Goal: Task Accomplishment & Management: Use online tool/utility

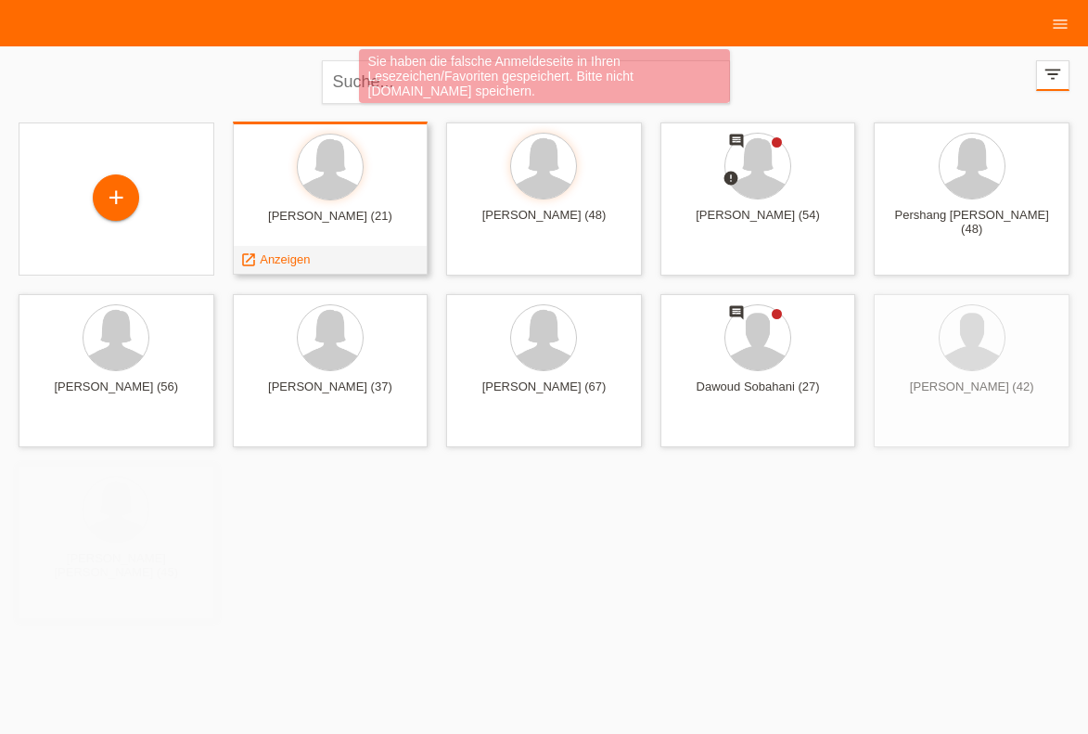
click at [387, 230] on div "Cecilia Bösch (21)" at bounding box center [331, 224] width 166 height 30
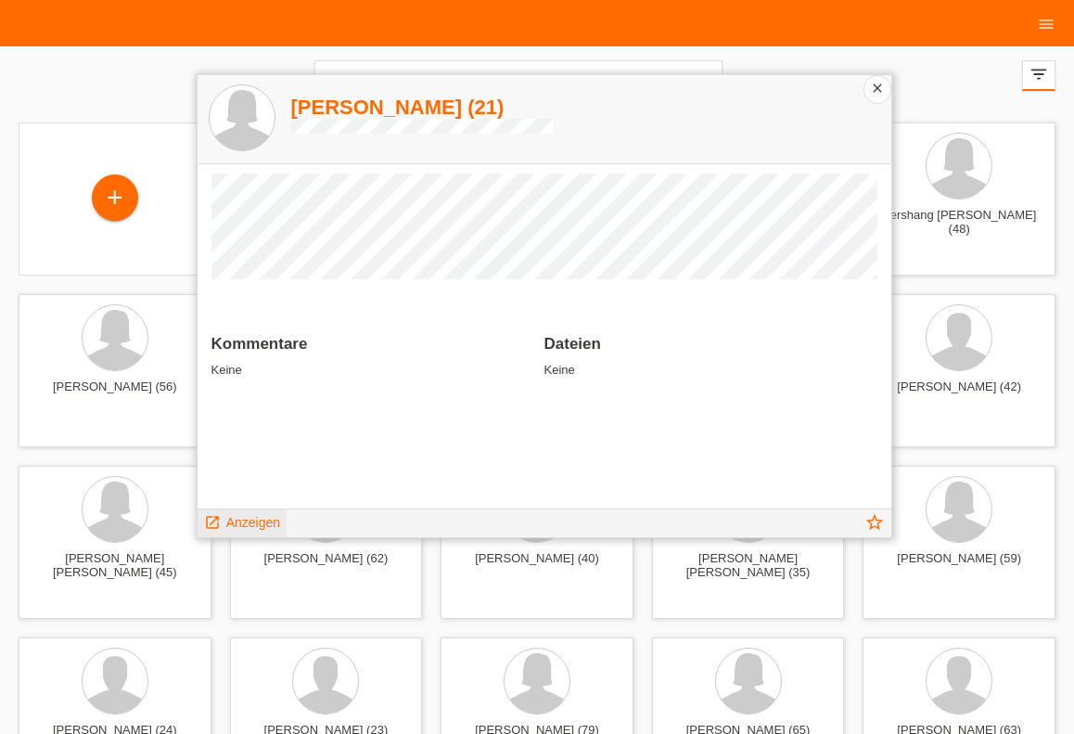
click at [250, 524] on span "Anzeigen" at bounding box center [253, 522] width 54 height 15
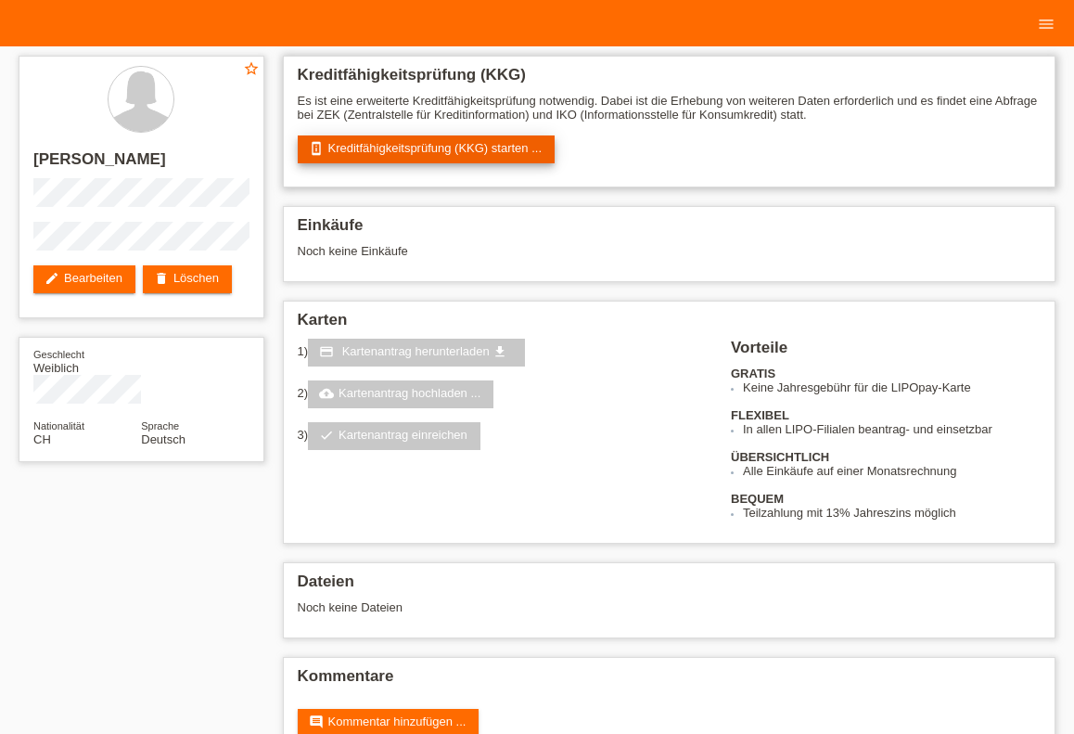
click at [407, 150] on link "perm_device_information Kreditfähigkeitsprüfung (KKG) starten ..." at bounding box center [427, 149] width 258 height 28
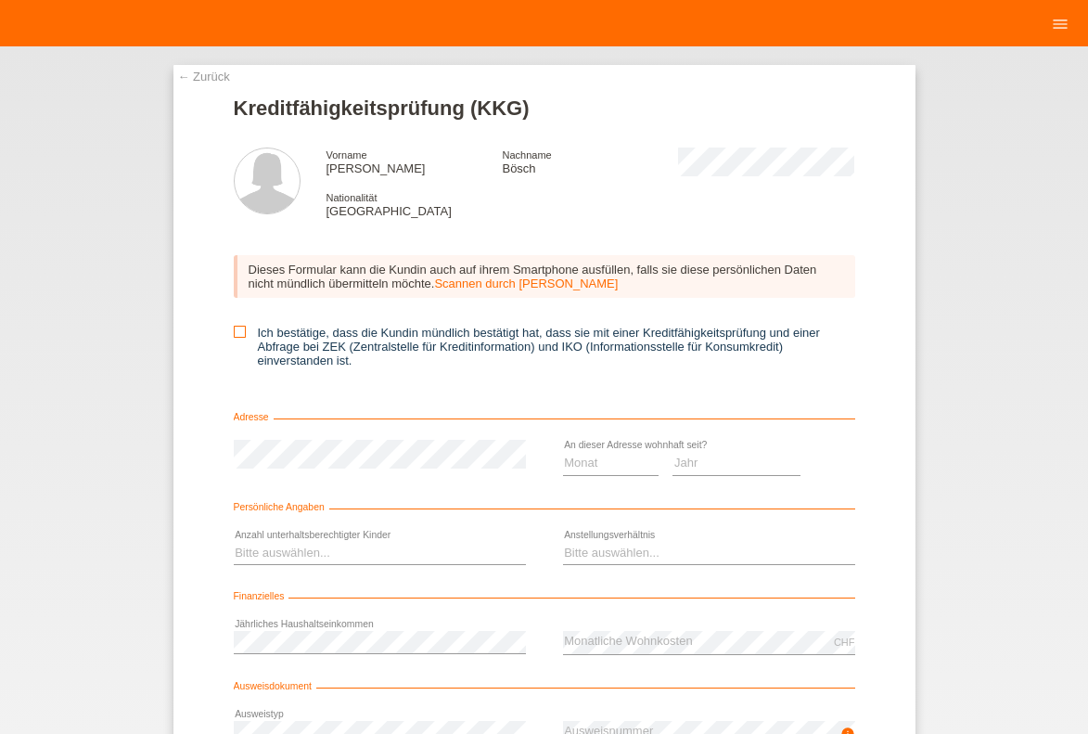
click at [234, 333] on icon at bounding box center [240, 332] width 12 height 12
click at [234, 333] on input "Ich bestätige, dass die Kundin mündlich bestätigt hat, dass sie mit einer Kredi…" at bounding box center [240, 332] width 12 height 12
checkbox input "true"
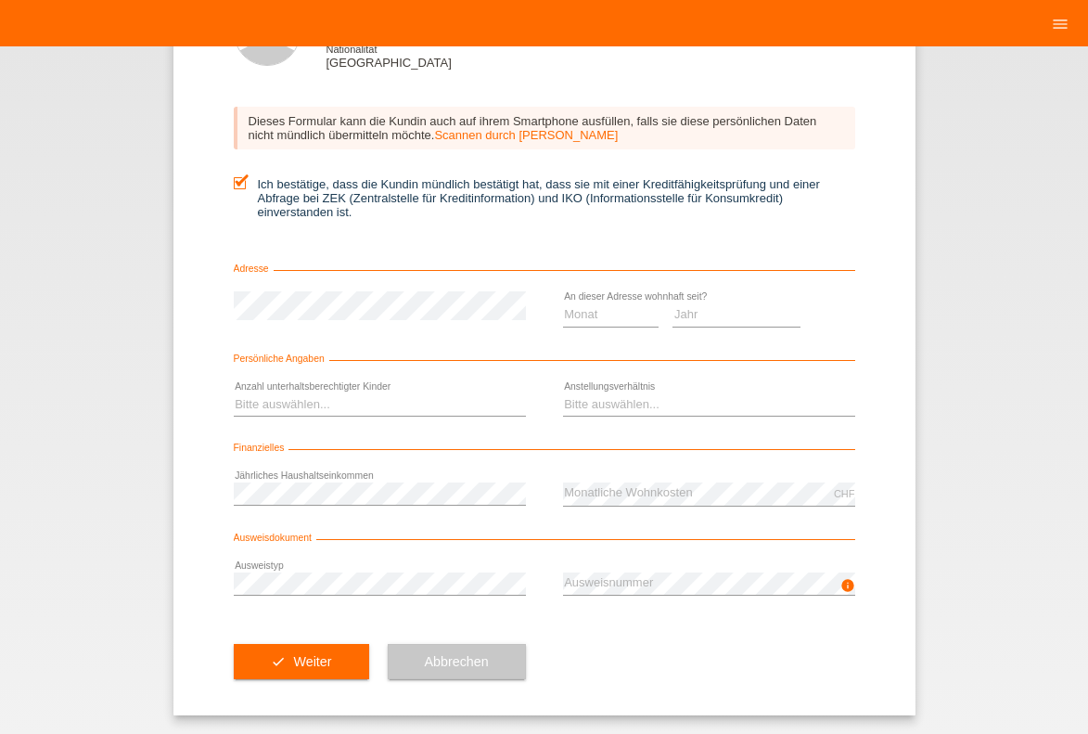
scroll to position [154, 0]
click at [477, 128] on link "Scannen durch Kundin" at bounding box center [526, 135] width 184 height 14
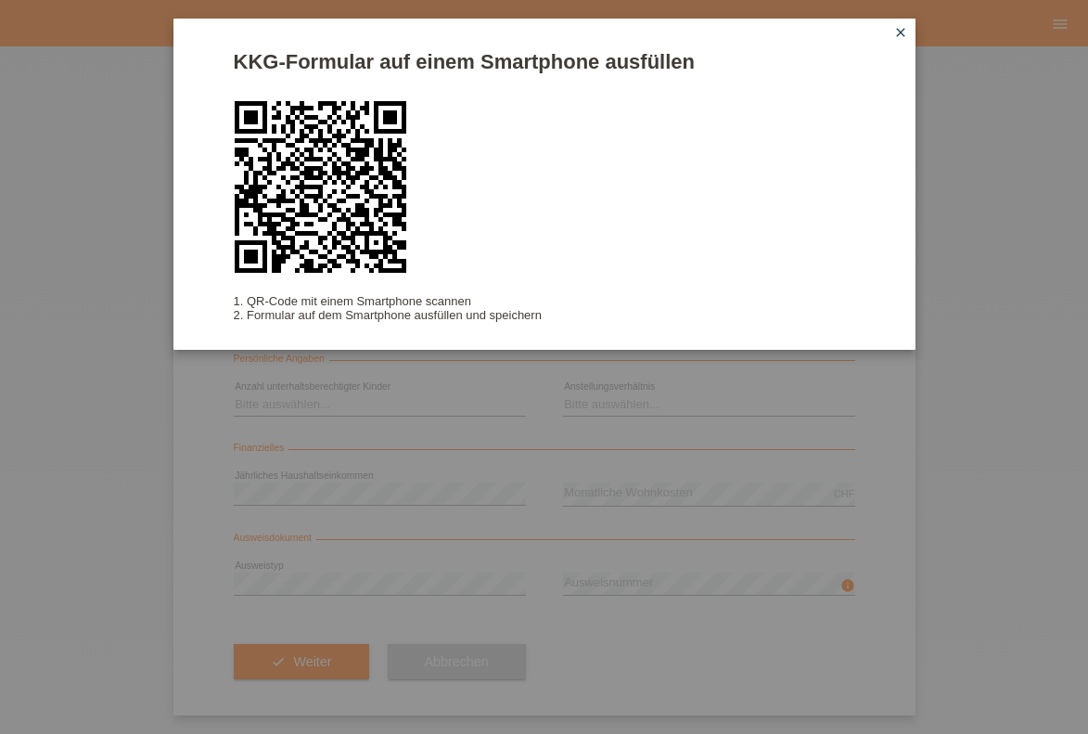
click at [904, 31] on icon "close" at bounding box center [900, 32] width 15 height 15
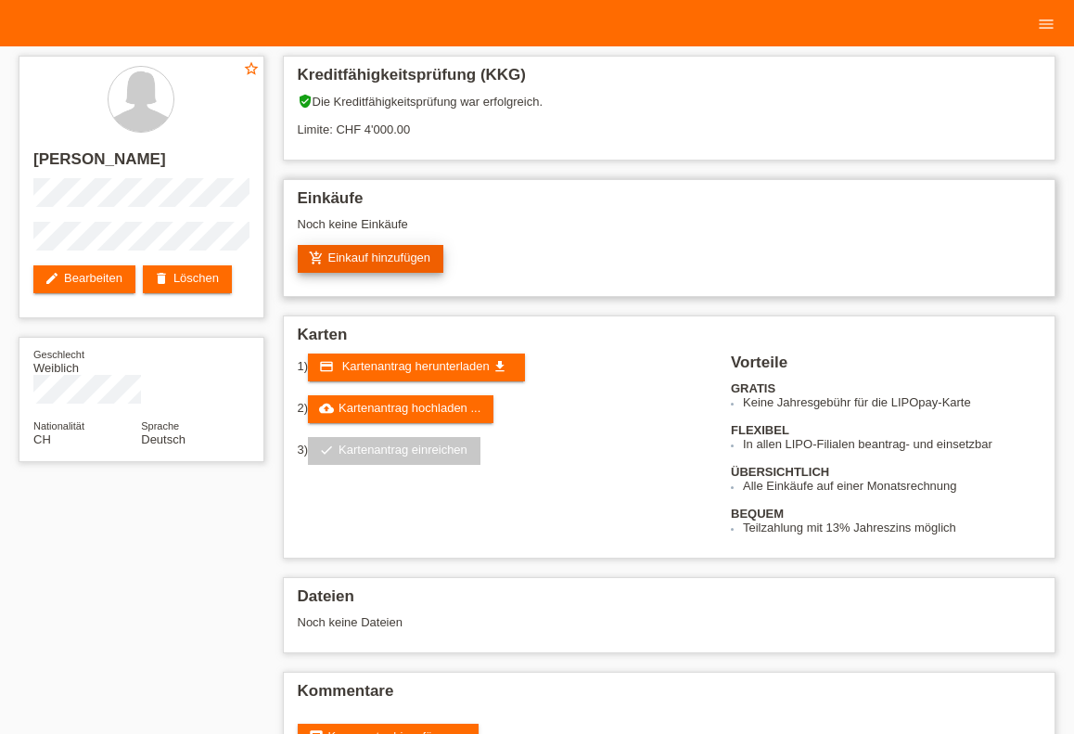
click at [387, 260] on link "add_shopping_cart Einkauf hinzufügen" at bounding box center [371, 259] width 147 height 28
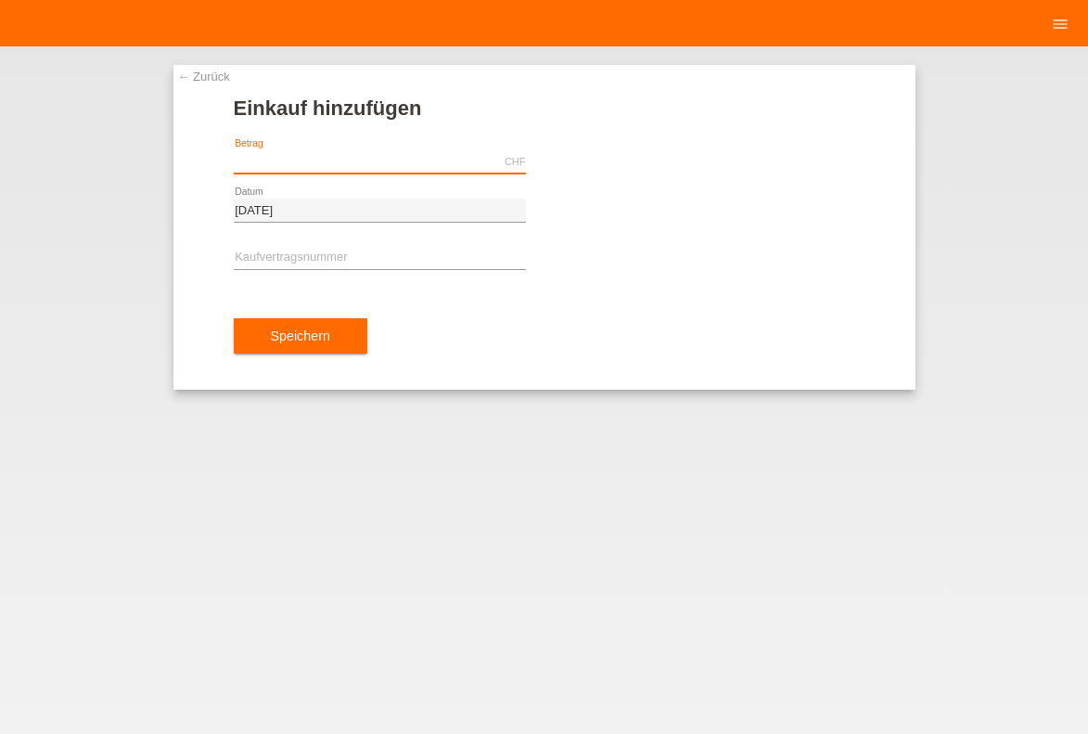
click at [294, 160] on input "text" at bounding box center [380, 161] width 292 height 23
type input "119.20"
click at [279, 257] on input "text" at bounding box center [380, 258] width 292 height 23
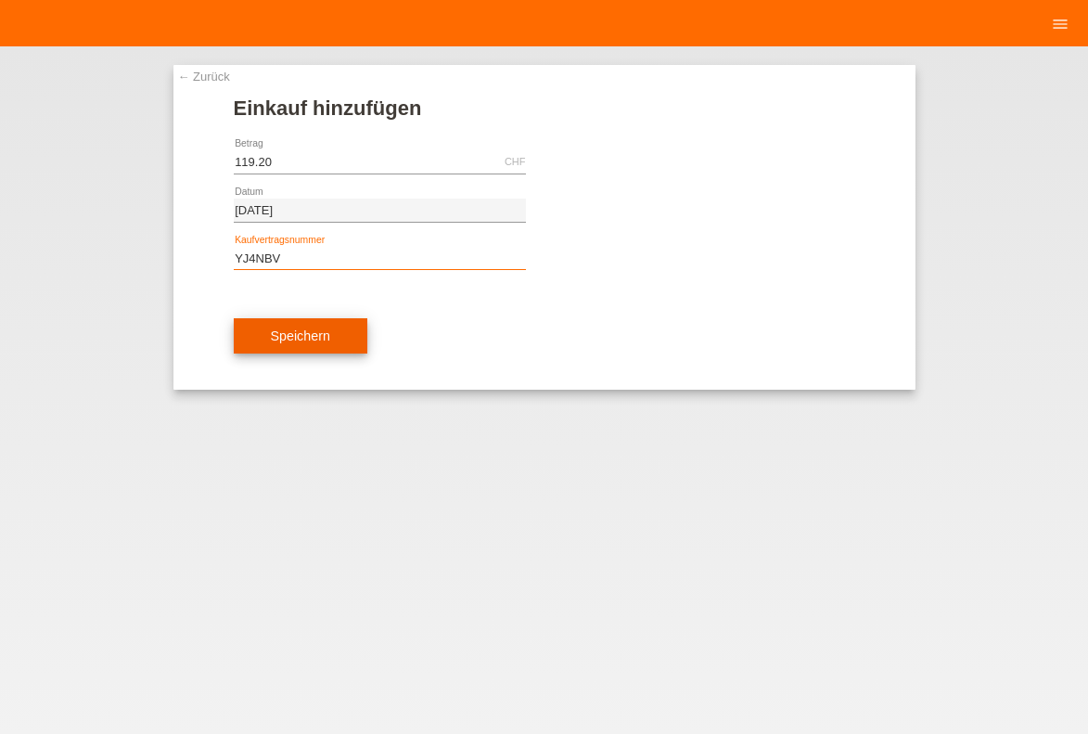
type input "YJ4NBV"
click at [291, 341] on span "Speichern" at bounding box center [300, 335] width 59 height 15
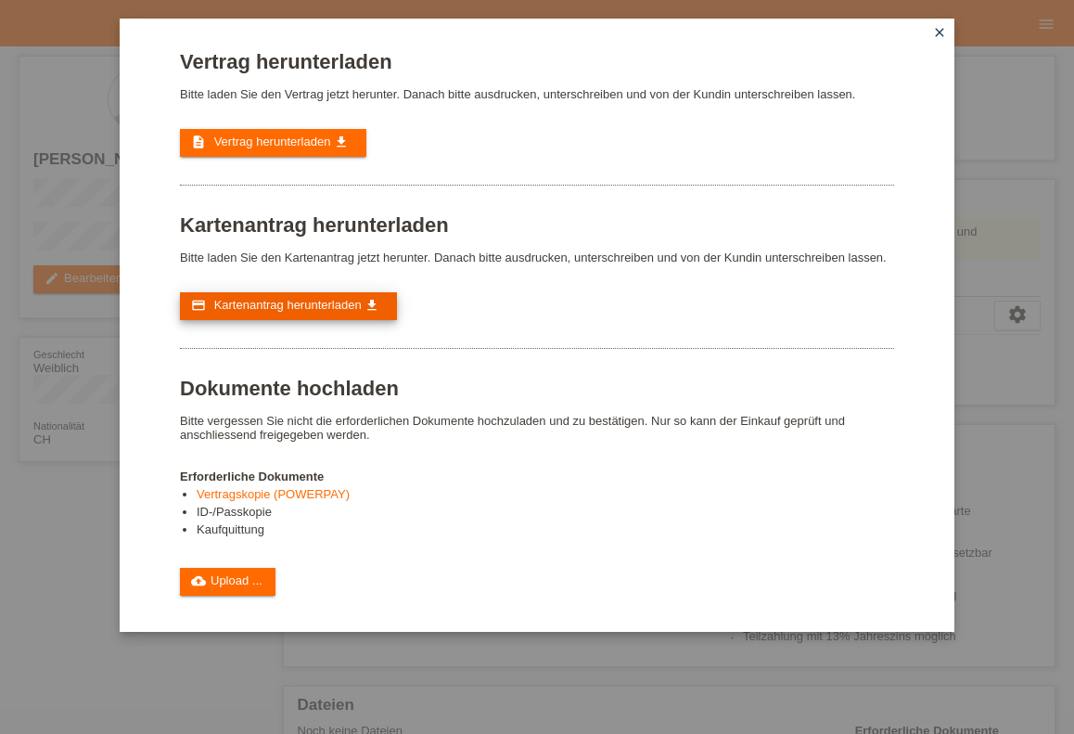
click at [251, 312] on span "Kartenantrag herunterladen" at bounding box center [287, 305] width 147 height 14
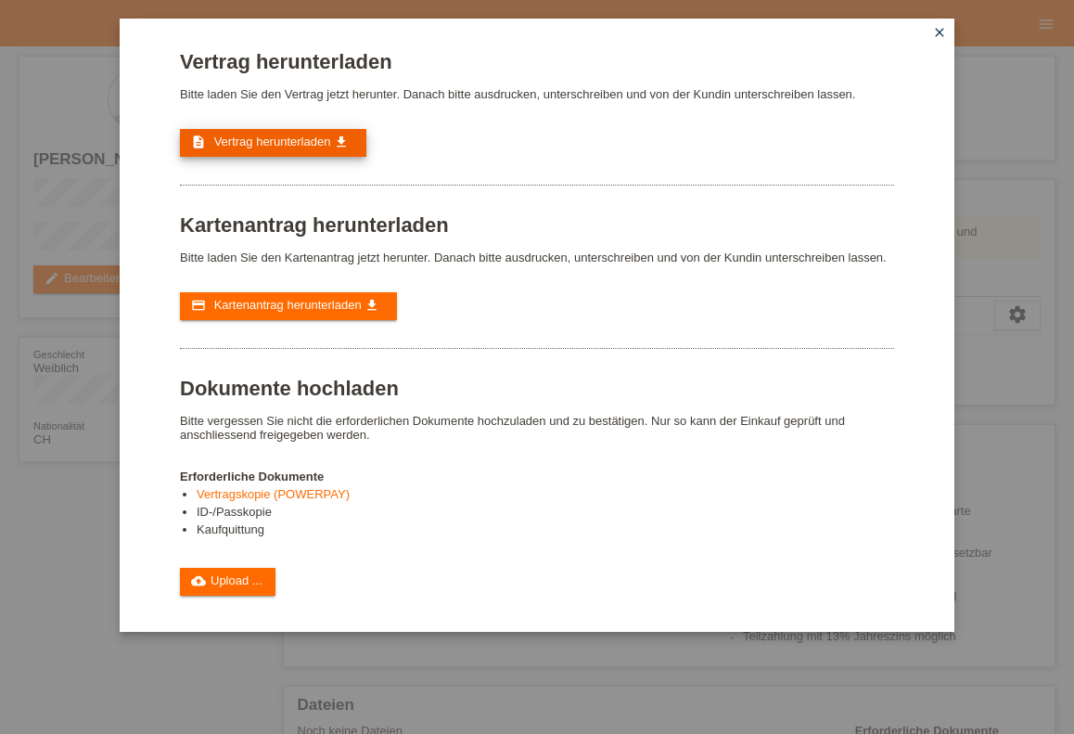
click at [263, 148] on span "Vertrag herunterladen" at bounding box center [272, 142] width 117 height 14
click at [250, 148] on span "Vertrag herunterladen" at bounding box center [272, 142] width 117 height 14
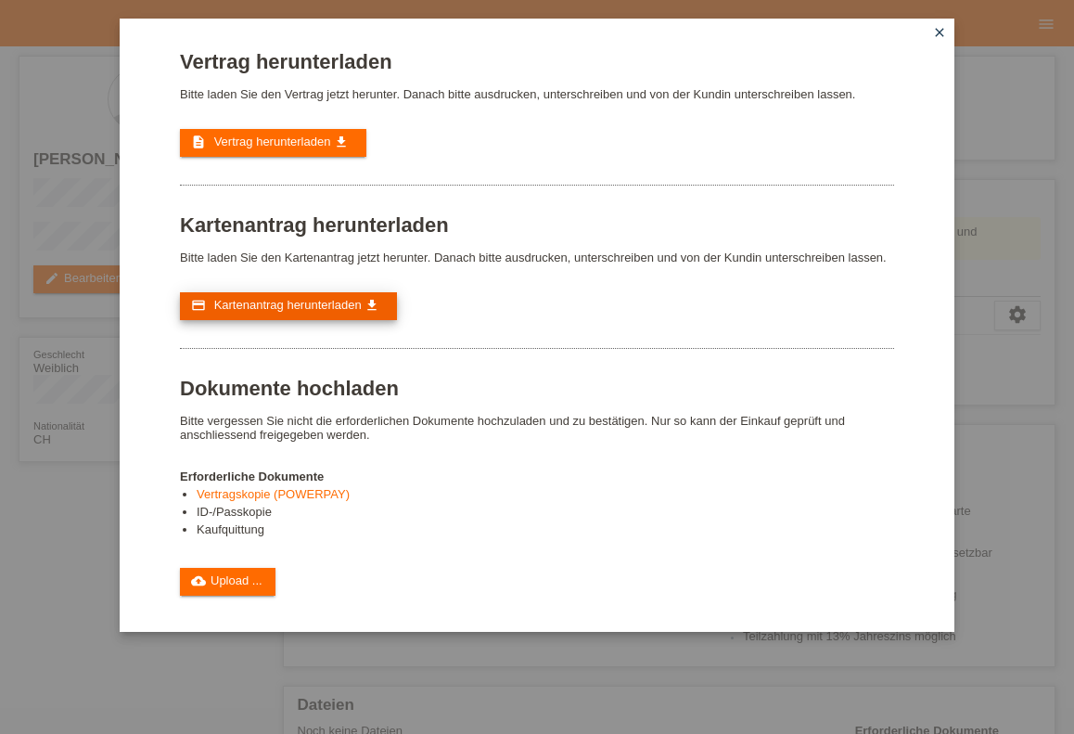
click at [263, 312] on span "Kartenantrag herunterladen" at bounding box center [287, 305] width 147 height 14
